Goal: Transaction & Acquisition: Subscribe to service/newsletter

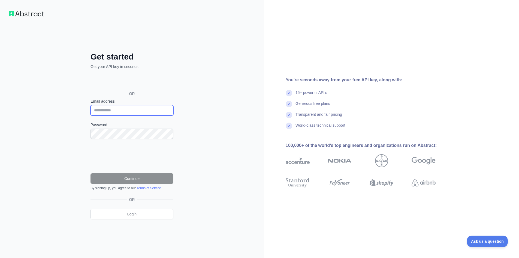
click at [97, 110] on input "Email address" at bounding box center [131, 110] width 83 height 10
type input "**********"
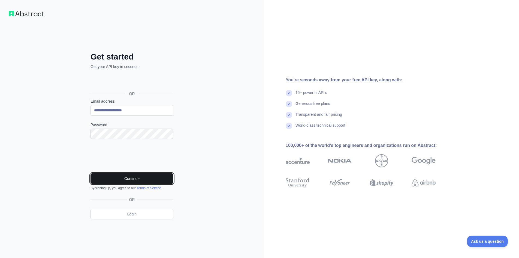
click at [128, 179] on button "Continue" at bounding box center [131, 178] width 83 height 10
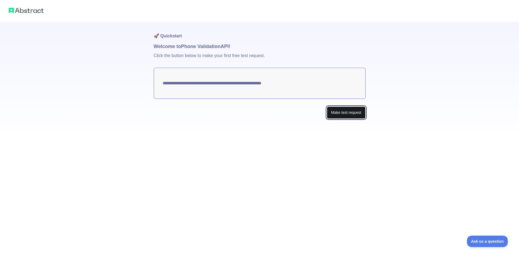
click at [339, 113] on button "Make test request" at bounding box center [346, 112] width 38 height 12
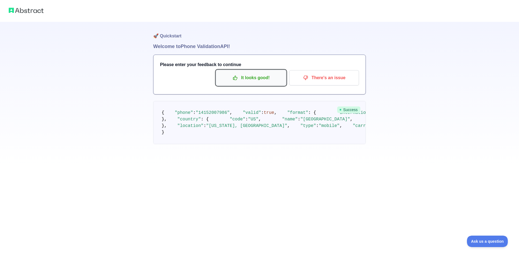
click at [248, 78] on p "It looks good!" at bounding box center [251, 77] width 62 height 9
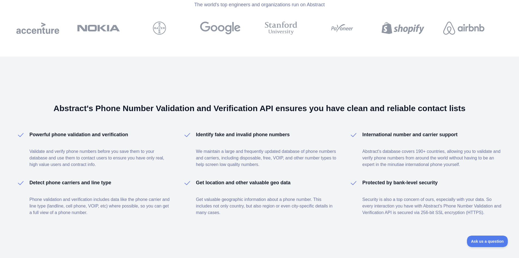
scroll to position [283, 0]
